Goal: Task Accomplishment & Management: Use online tool/utility

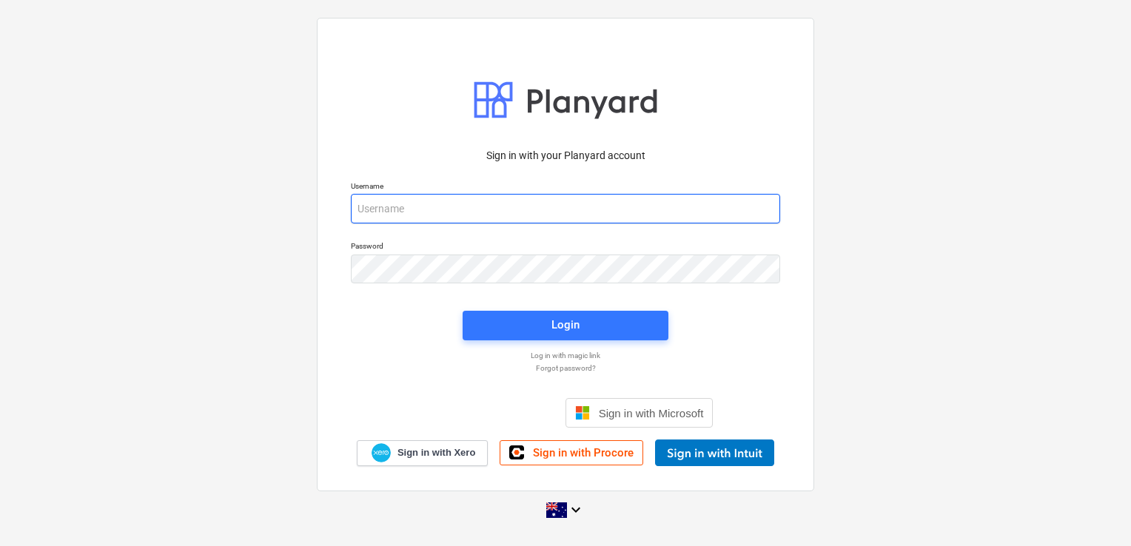
click at [436, 212] on input "email" at bounding box center [565, 209] width 429 height 30
type input "[EMAIL_ADDRESS][DOMAIN_NAME]"
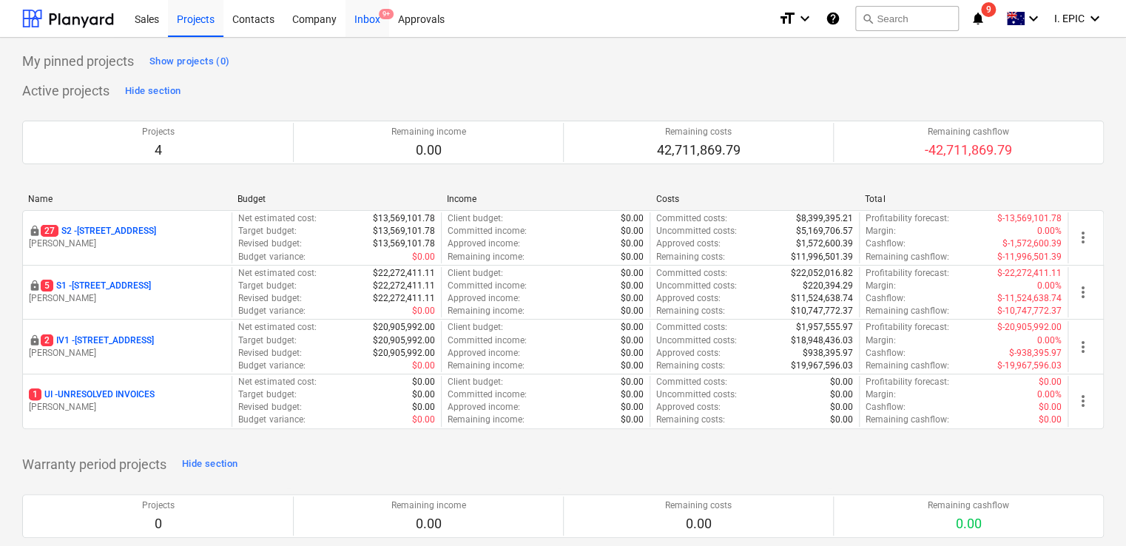
click at [360, 24] on div "Inbox 9+" at bounding box center [368, 18] width 44 height 38
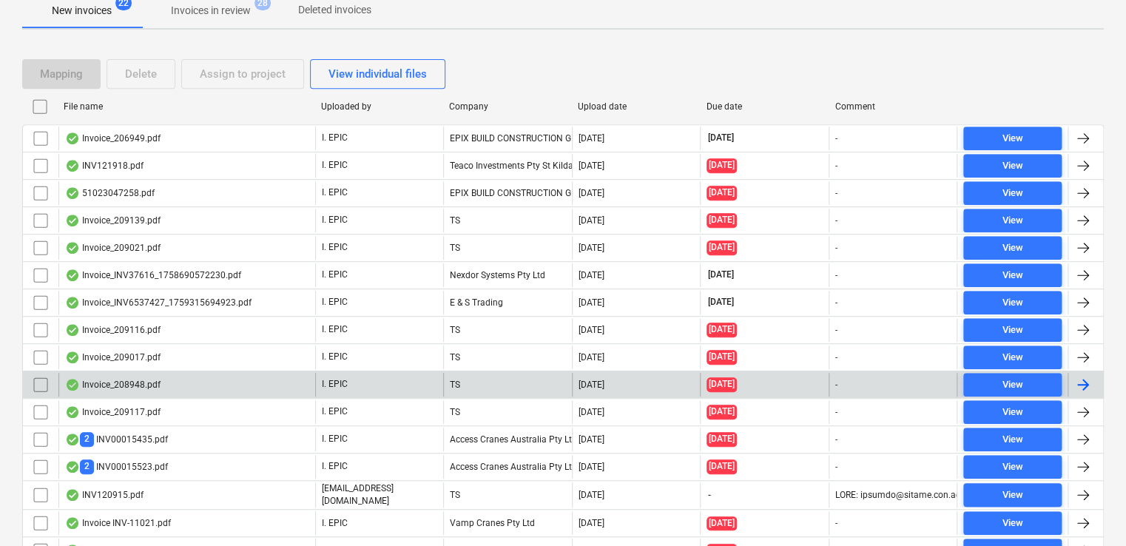
scroll to position [435, 0]
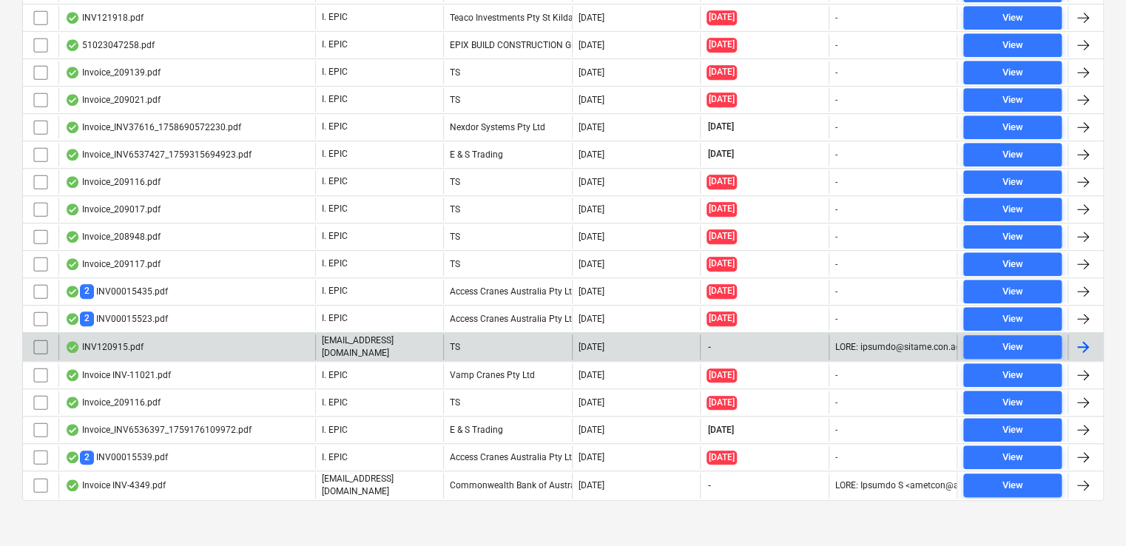
click at [114, 341] on div "INV120915.pdf" at bounding box center [104, 347] width 78 height 12
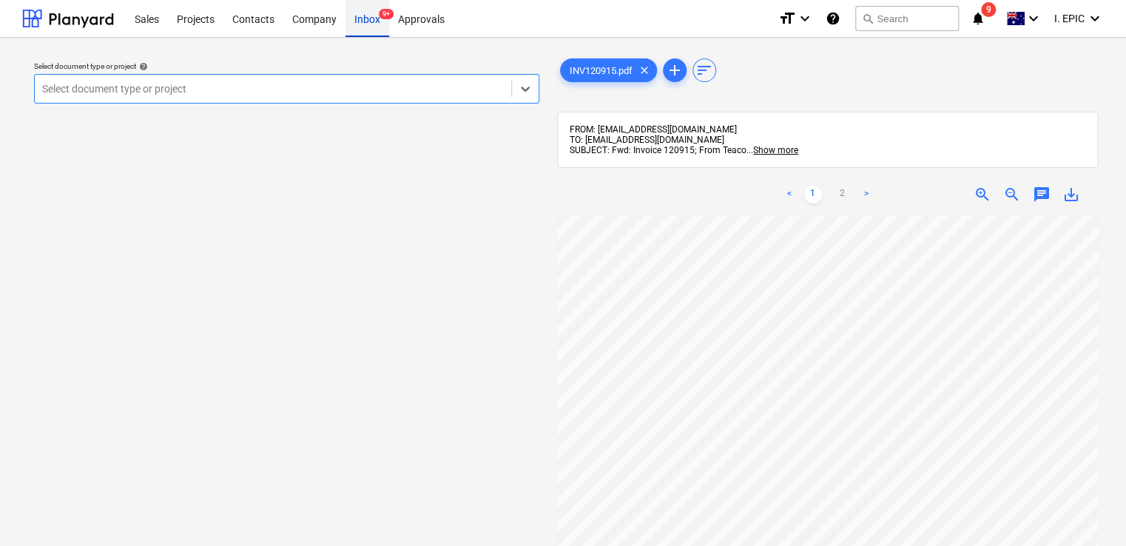
drag, startPoint x: 373, startPoint y: 14, endPoint x: 374, endPoint y: 23, distance: 8.9
click at [373, 14] on div "Inbox 9+" at bounding box center [368, 18] width 44 height 38
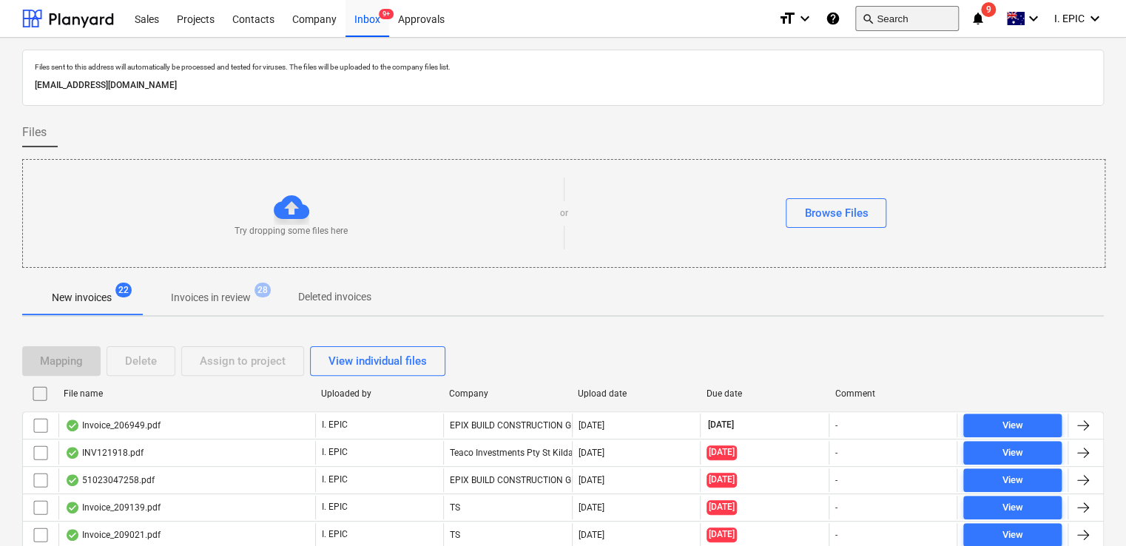
click at [885, 13] on button "search Search" at bounding box center [907, 18] width 104 height 25
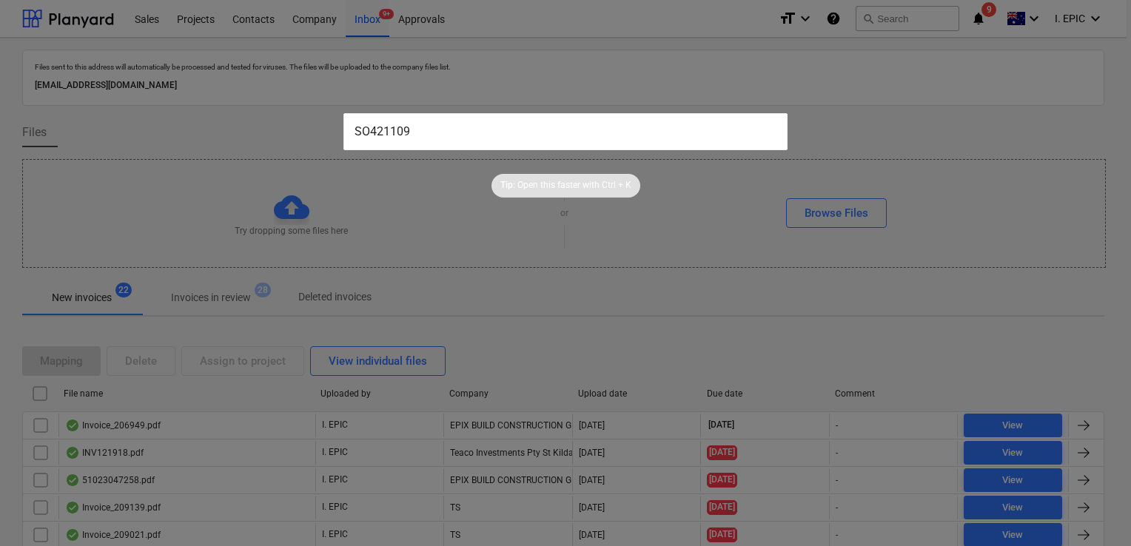
type input "SO421109"
click at [450, 130] on input "SO421109" at bounding box center [565, 131] width 444 height 37
click at [436, 192] on div "Tip: Open this faster with Ctrl + K" at bounding box center [565, 173] width 1131 height 47
click at [437, 135] on input "SO421109" at bounding box center [565, 131] width 444 height 37
click at [355, 256] on div at bounding box center [565, 273] width 1131 height 546
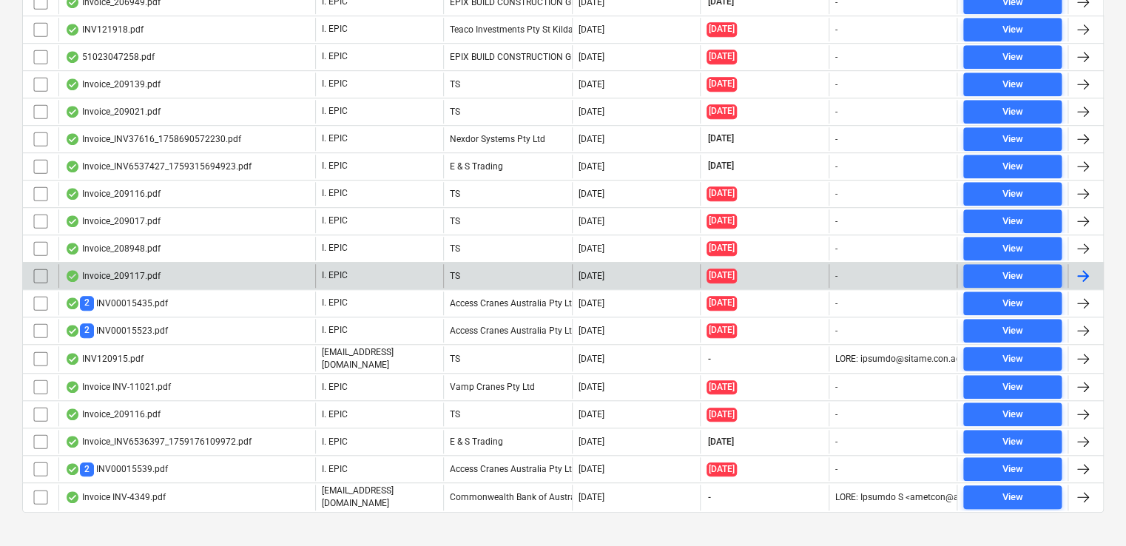
scroll to position [435, 0]
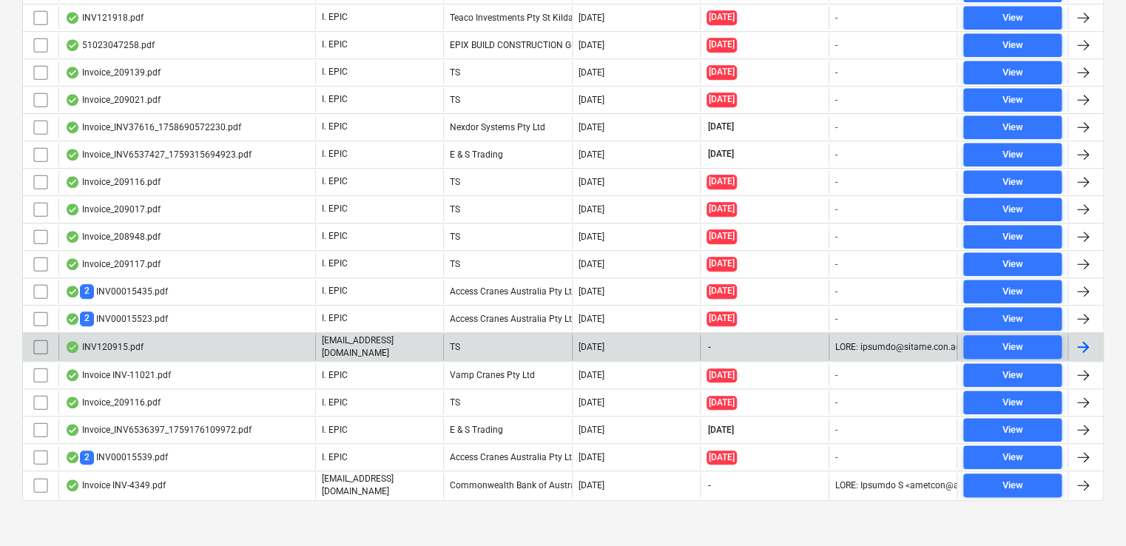
click at [214, 342] on div "INV120915.pdf" at bounding box center [186, 346] width 257 height 25
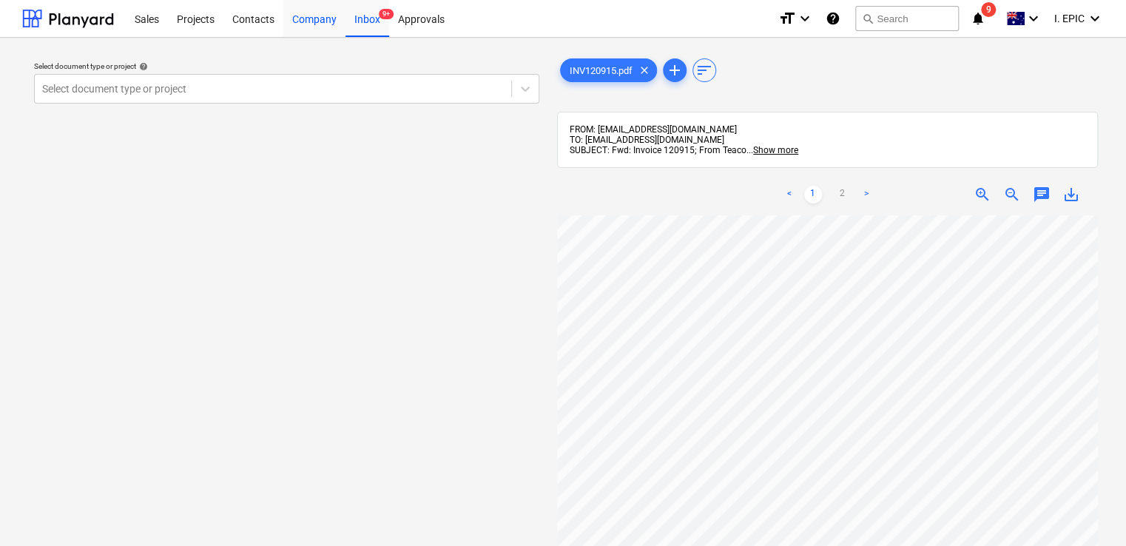
drag, startPoint x: 362, startPoint y: 23, endPoint x: 289, endPoint y: 1, distance: 76.5
click at [362, 23] on div "Inbox 9+" at bounding box center [368, 18] width 44 height 38
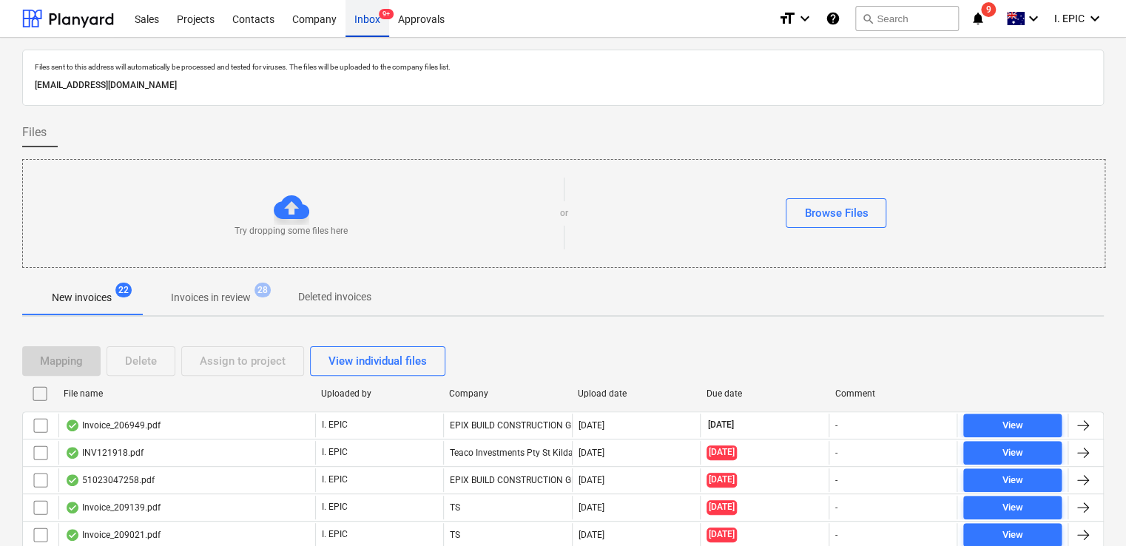
click at [358, 14] on div "Inbox 9+" at bounding box center [368, 18] width 44 height 38
click at [178, 303] on p "Invoices in review" at bounding box center [211, 298] width 80 height 16
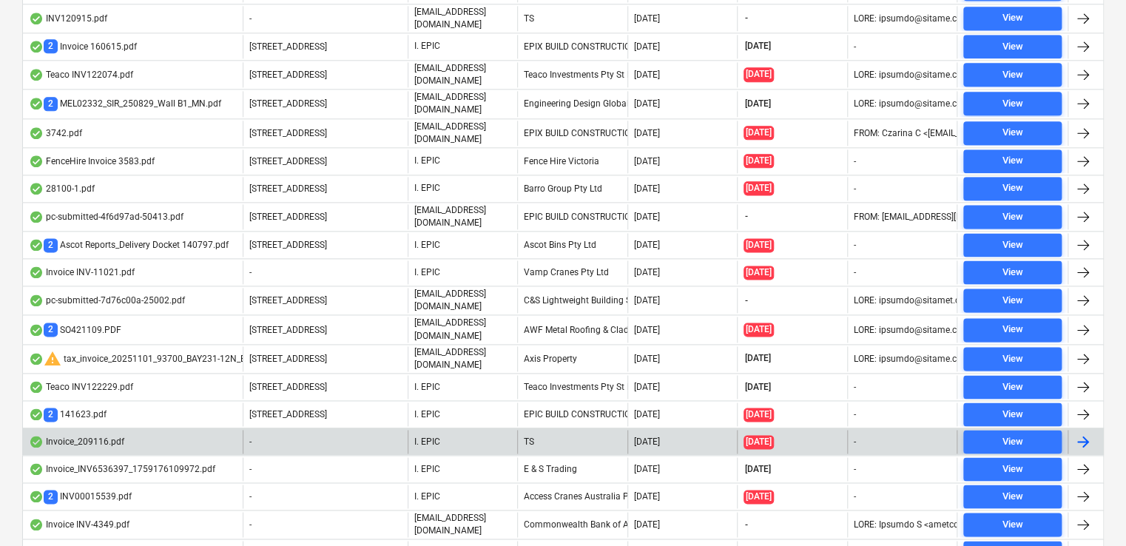
scroll to position [888, 0]
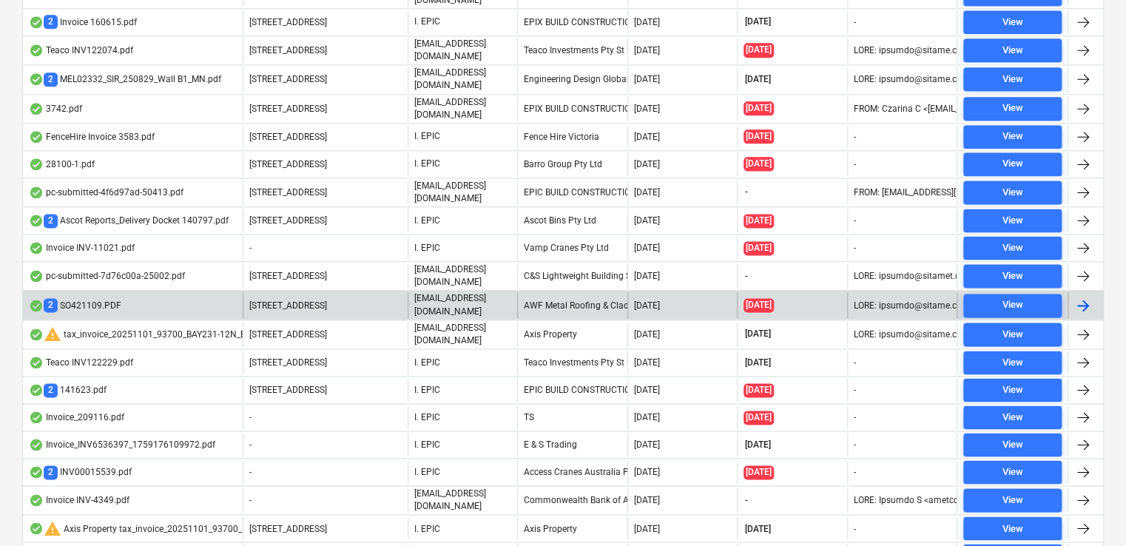
click at [152, 292] on div "2 SO421109.PDF" at bounding box center [133, 304] width 220 height 25
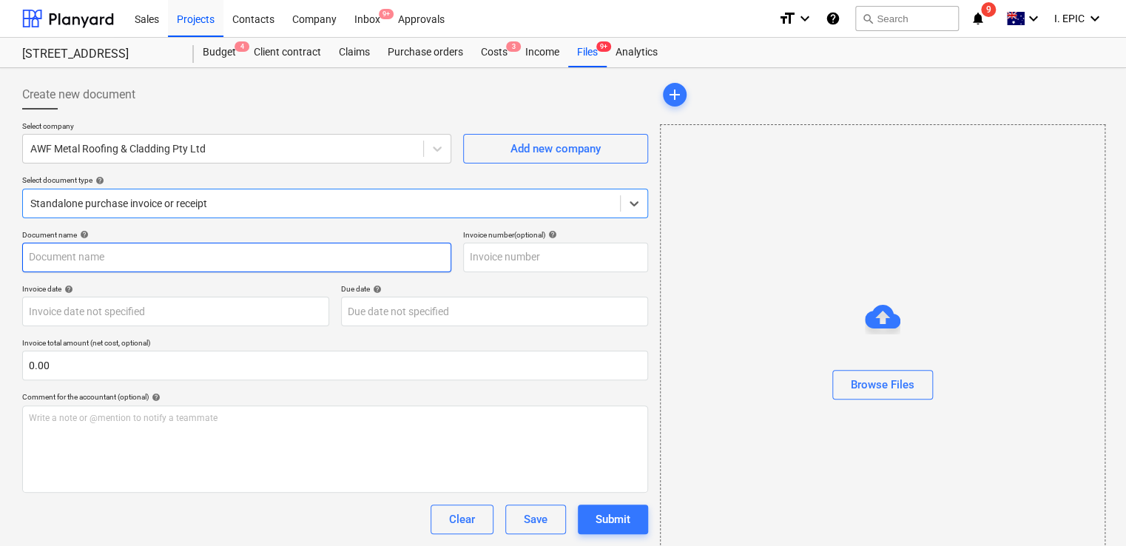
type input "SO421109"
type input "[DATE]"
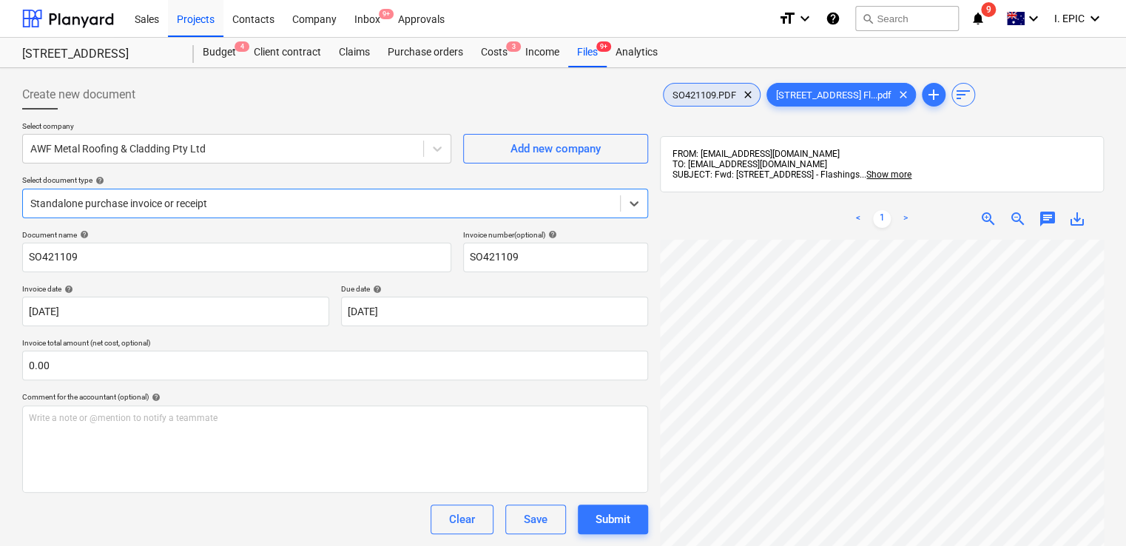
click at [716, 93] on span "SO421109.PDF" at bounding box center [704, 95] width 81 height 11
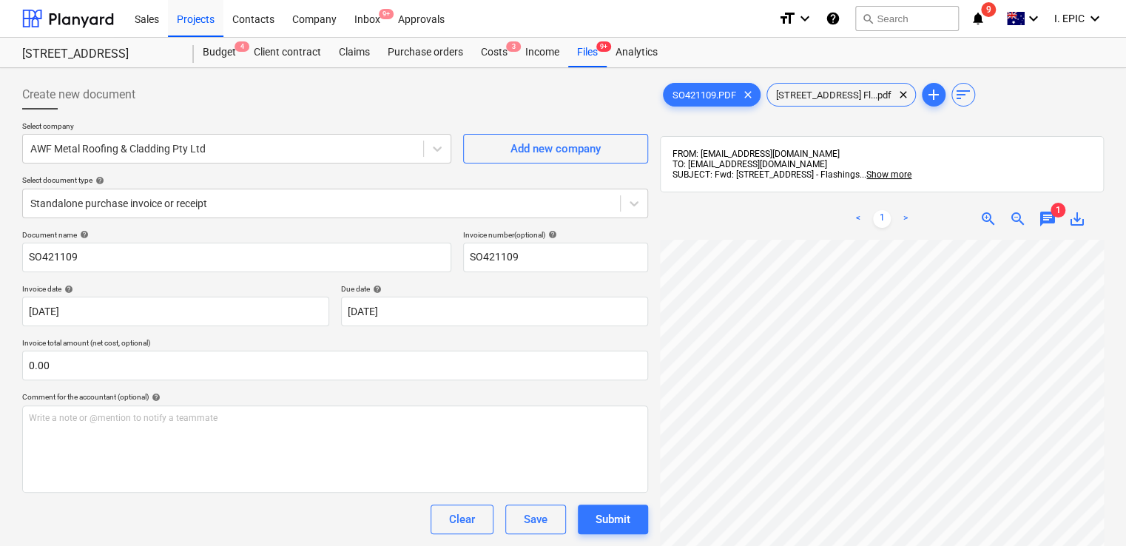
click at [1045, 220] on span "chat" at bounding box center [1048, 219] width 18 height 18
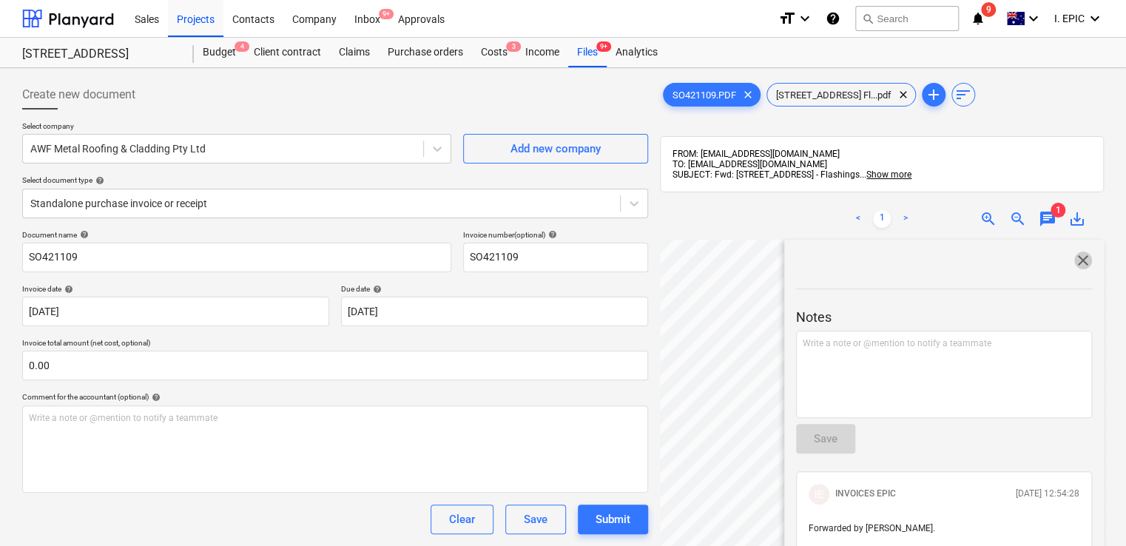
click at [1074, 262] on span "close" at bounding box center [1083, 261] width 18 height 18
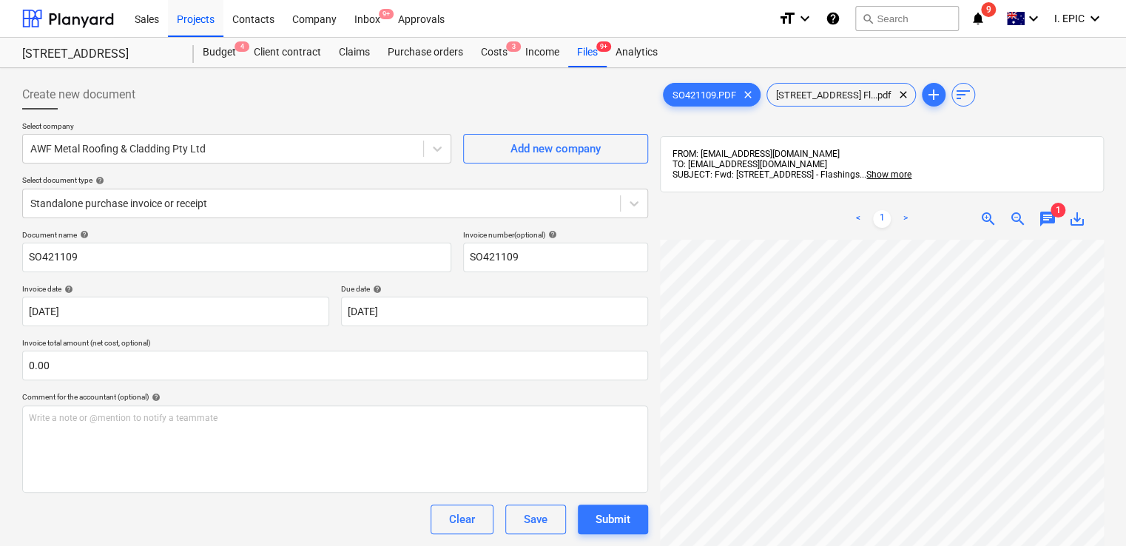
scroll to position [283, 0]
click at [1051, 208] on span "1" at bounding box center [1058, 210] width 15 height 15
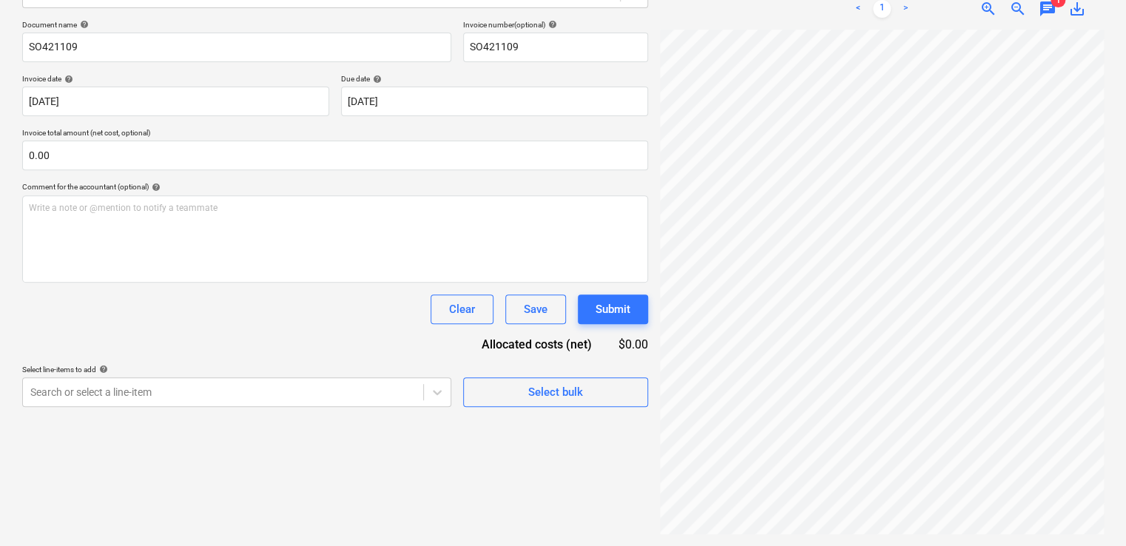
scroll to position [0, 0]
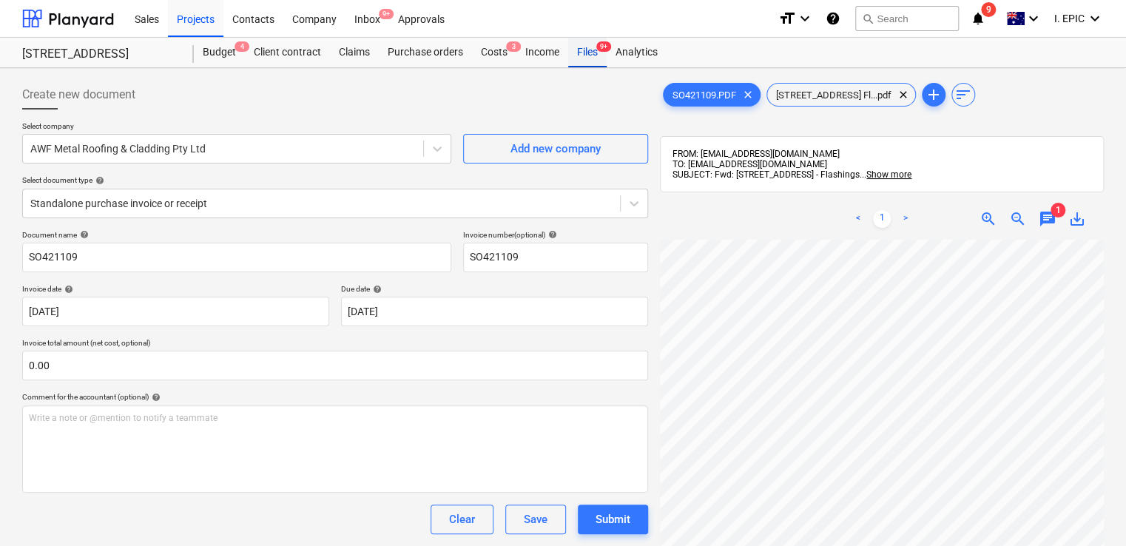
click at [589, 49] on div "Files 9+" at bounding box center [587, 53] width 38 height 30
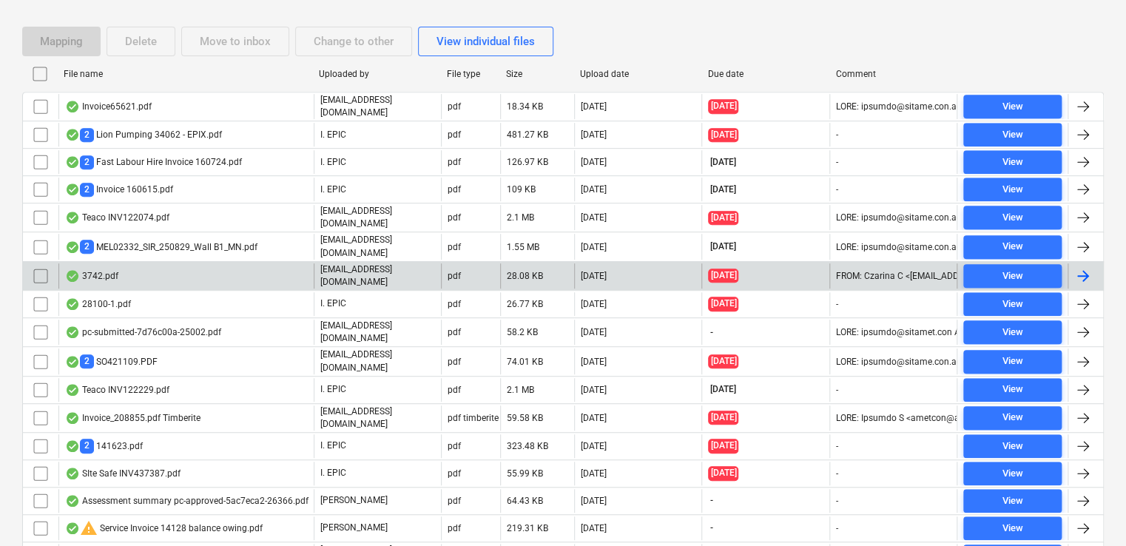
scroll to position [296, 0]
